Goal: Feedback & Contribution: Submit feedback/report problem

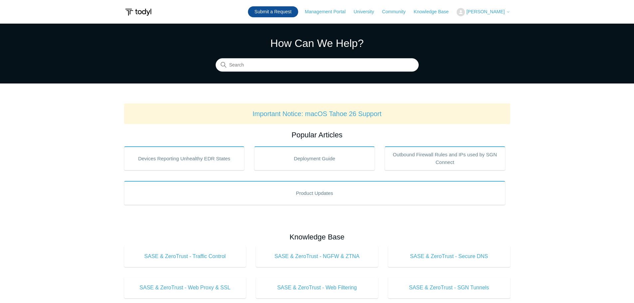
click at [280, 13] on link "Submit a Request" at bounding box center [273, 11] width 50 height 11
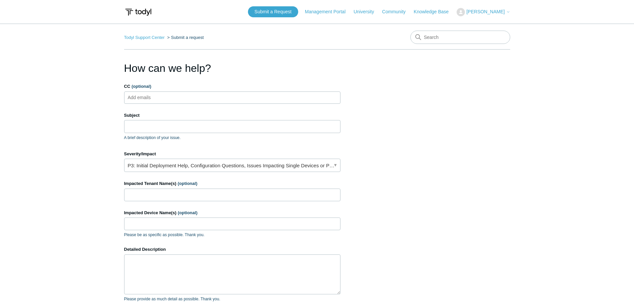
click at [230, 96] on ul "Add emails" at bounding box center [232, 98] width 216 height 12
click at [205, 130] on input "Subject" at bounding box center [232, 126] width 216 height 13
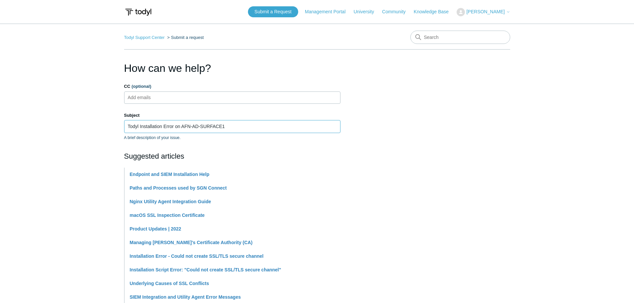
drag, startPoint x: 242, startPoint y: 128, endPoint x: 182, endPoint y: 132, distance: 60.1
click at [182, 132] on input "Todyl Installation Error on AFN-AD-SURFACE1" at bounding box center [232, 126] width 216 height 13
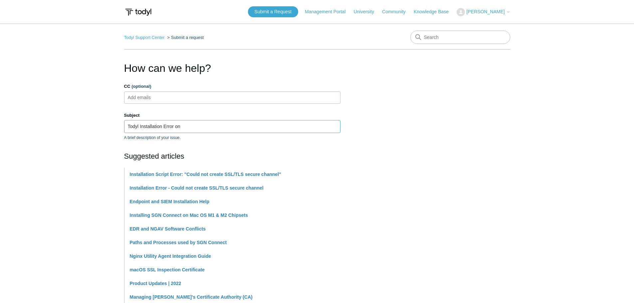
click at [220, 128] on input "Todyl Installation Error on" at bounding box center [232, 126] width 216 height 13
paste input "DESKTOP-2TQ9FGE (15639)"
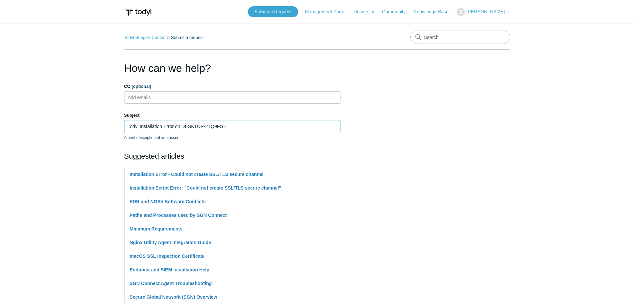
type input "Todyl Installation Error on DESKTOP-2TQ9FGE"
click at [419, 121] on section "How can we help? CC (optional) Add emails Subject Todyl Installation Error on D…" at bounding box center [317, 294] width 386 height 468
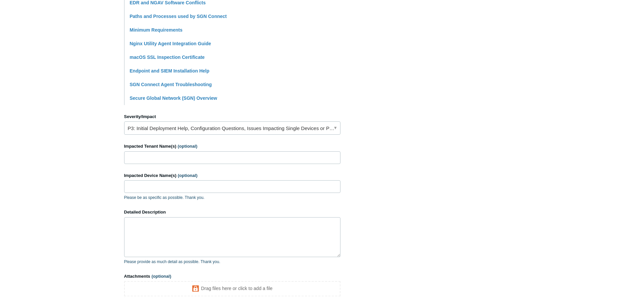
scroll to position [200, 0]
click at [340, 127] on link "P3: Initial Deployment Help, Configuration Questions, Issues Impacting Single D…" at bounding box center [232, 127] width 216 height 13
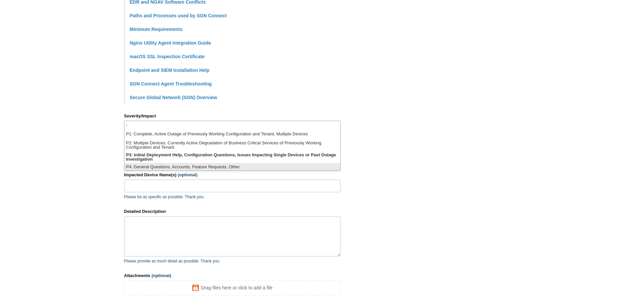
scroll to position [2, 0]
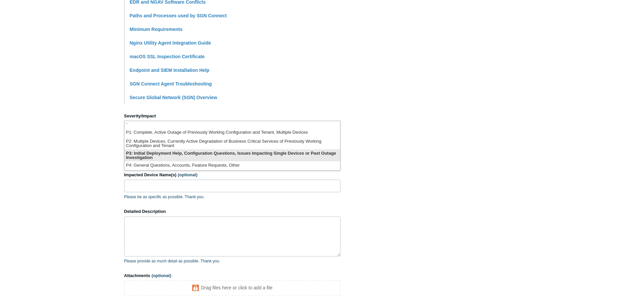
click at [260, 158] on li "P3: Initial Deployment Help, Configuration Questions, Issues Impacting Single D…" at bounding box center [232, 155] width 216 height 12
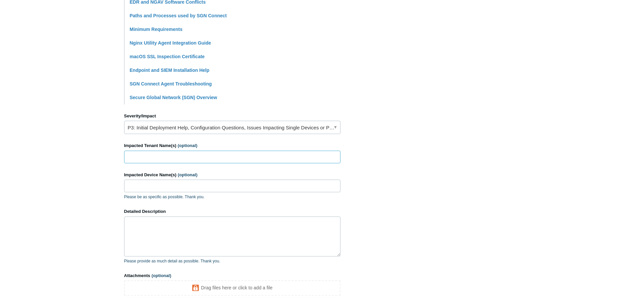
click at [254, 158] on input "Impacted Tenant Name(s) (optional)" at bounding box center [232, 157] width 216 height 13
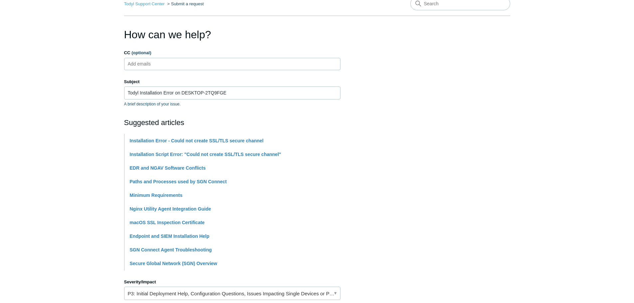
scroll to position [33, 0]
type input "Executive Aviation"
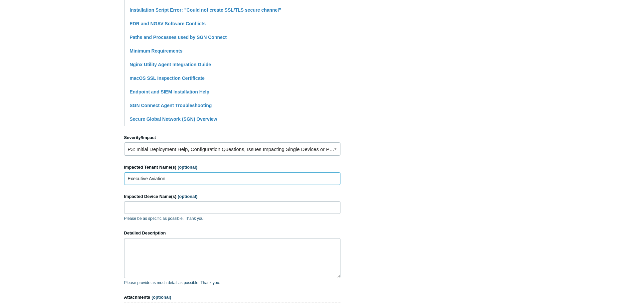
scroll to position [233, 0]
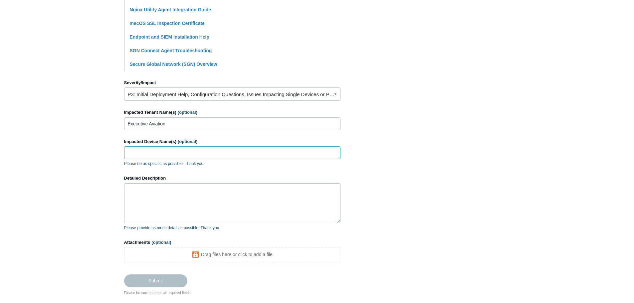
click at [168, 156] on input "Impacted Device Name(s) (optional)" at bounding box center [232, 152] width 216 height 13
paste input "DESKTOP-2TQ9FGE (15639)"
type input "DESKTOP-2TQ9FGE"
click at [246, 187] on textarea "Detailed Description" at bounding box center [232, 203] width 216 height 40
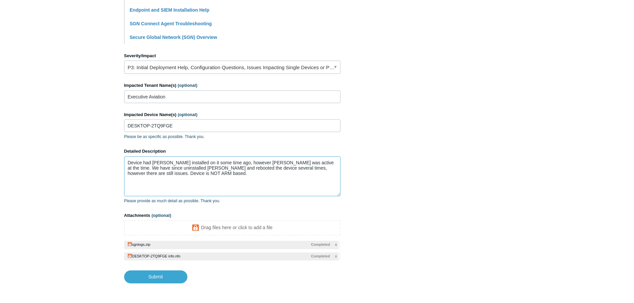
scroll to position [286, 0]
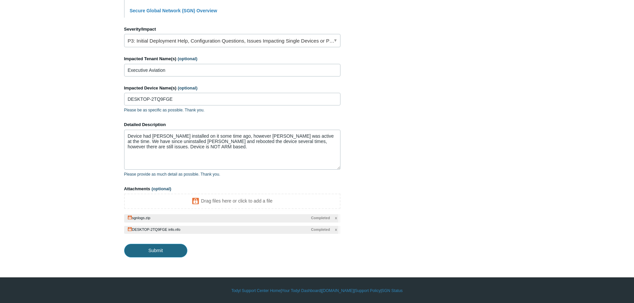
click at [166, 245] on input "Submit" at bounding box center [155, 250] width 63 height 13
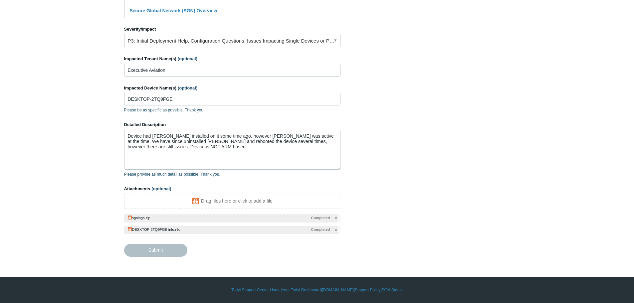
type textarea "Device had Todyl installed on it some time ago, however Norton was active at th…"
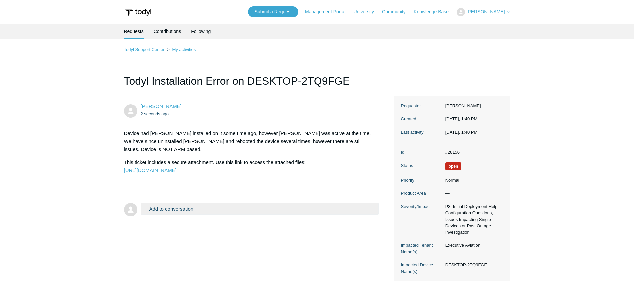
click at [451, 153] on dd "#28156" at bounding box center [473, 152] width 62 height 7
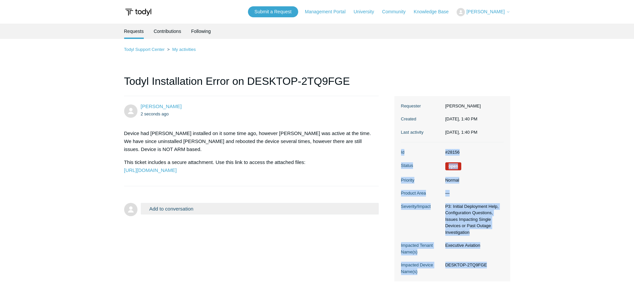
click at [451, 153] on dd "#28156" at bounding box center [473, 152] width 62 height 7
click at [451, 152] on dd "#28156" at bounding box center [473, 152] width 62 height 7
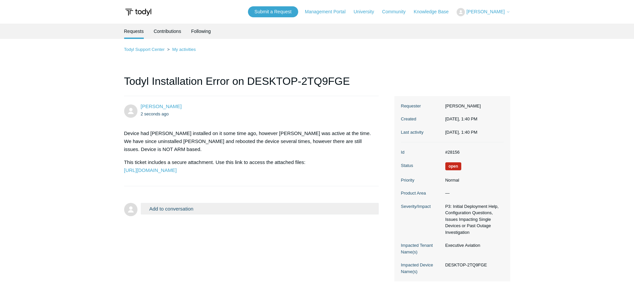
click at [444, 152] on dd "#28156" at bounding box center [473, 152] width 62 height 7
drag, startPoint x: 446, startPoint y: 152, endPoint x: 460, endPoint y: 152, distance: 14.0
click at [460, 152] on dd "#28156" at bounding box center [473, 152] width 62 height 7
copy dd "#28156"
click at [476, 215] on dd "P3: Initial Deployment Help, Configuration Questions, Issues Impacting Single D…" at bounding box center [473, 219] width 62 height 33
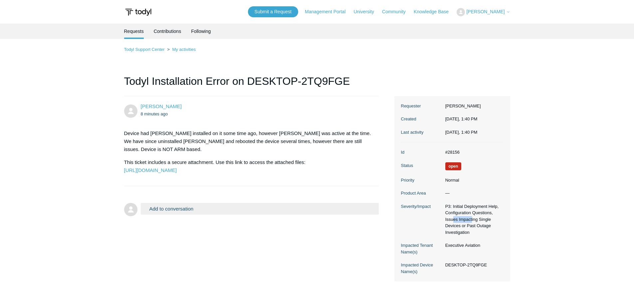
click at [476, 215] on dd "P3: Initial Deployment Help, Configuration Questions, Issues Impacting Single D…" at bounding box center [473, 219] width 62 height 33
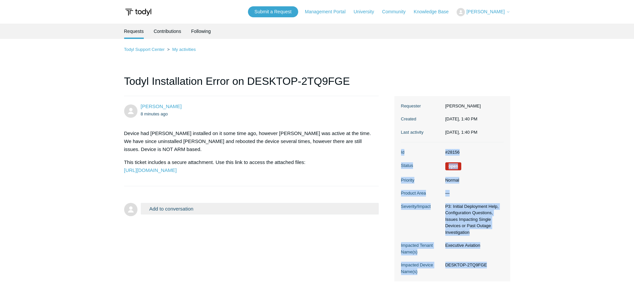
click at [476, 215] on dd "P3: Initial Deployment Help, Configuration Questions, Issues Impacting Single D…" at bounding box center [473, 219] width 62 height 33
click at [476, 237] on dl "Id #28156 Status Open Priority Normal Product Area — Severity/Impact P3: Initia…" at bounding box center [452, 211] width 102 height 139
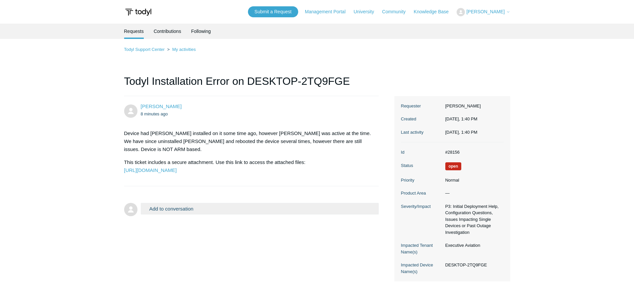
drag, startPoint x: 494, startPoint y: 269, endPoint x: 403, endPoint y: 107, distance: 185.5
click at [403, 107] on div "Requester Anastasia Campbell Created Today, 1:40 PM Last activity Today, 1:40 P…" at bounding box center [452, 189] width 102 height 186
click at [403, 107] on dt "Requester" at bounding box center [421, 106] width 41 height 7
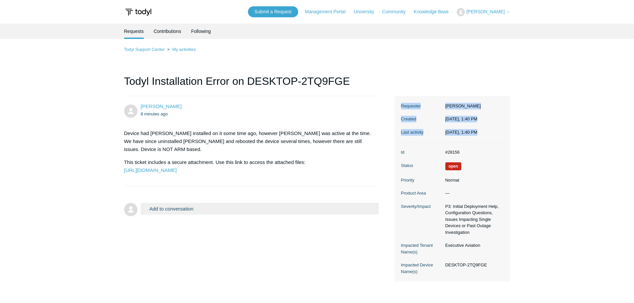
click at [409, 112] on dl "Requester Anastasia Campbell Created Today, 1:40 PM Last activity Today, 1:40 PM" at bounding box center [452, 119] width 102 height 47
